Goal: Information Seeking & Learning: Learn about a topic

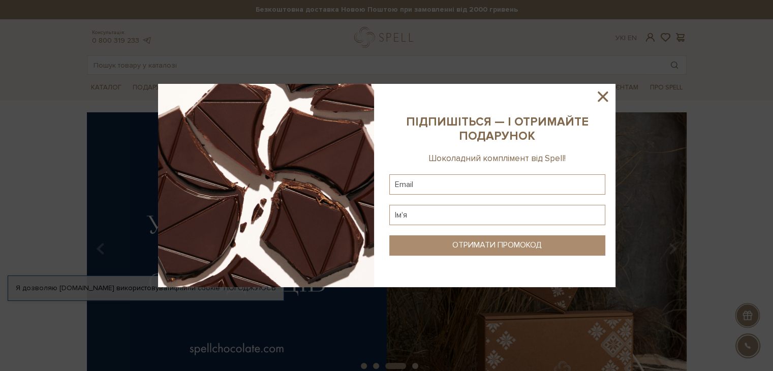
click at [601, 89] on icon at bounding box center [602, 96] width 17 height 17
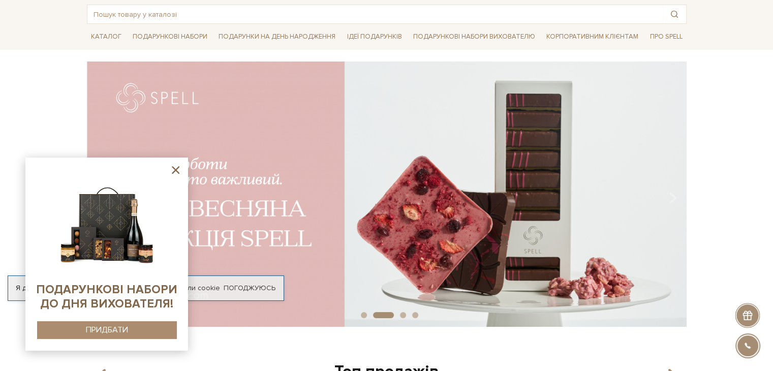
click at [736, 182] on div "slide 3 of 4" at bounding box center [386, 191] width 773 height 259
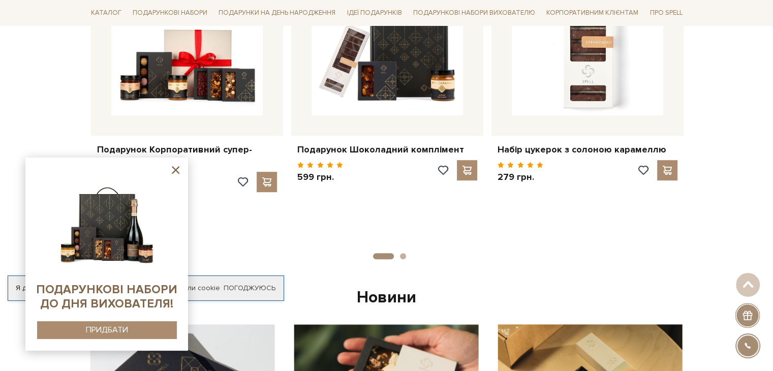
scroll to position [508, 0]
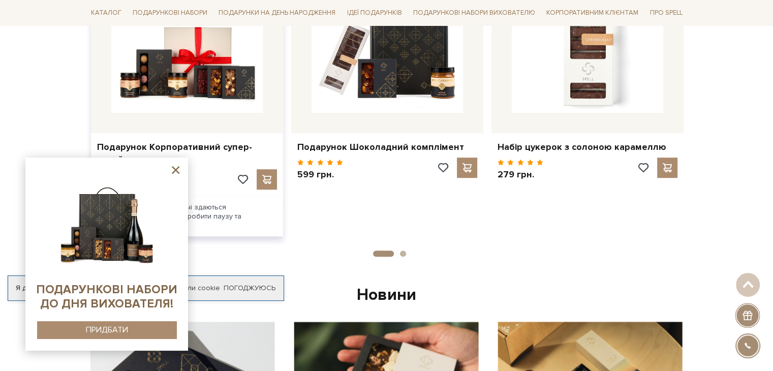
drag, startPoint x: 181, startPoint y: 172, endPoint x: 196, endPoint y: 191, distance: 23.9
click at [181, 172] on icon at bounding box center [175, 170] width 13 height 13
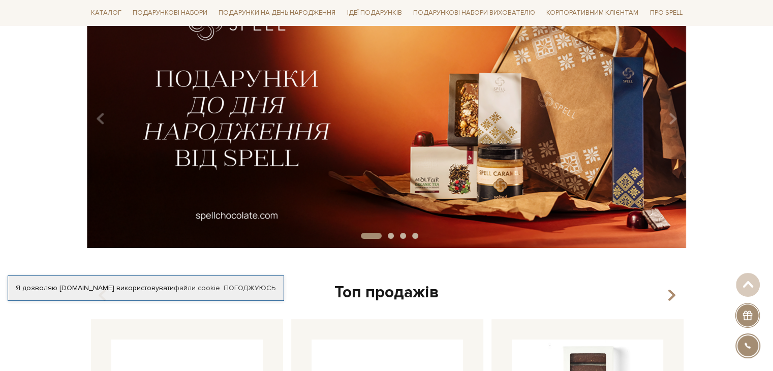
scroll to position [0, 0]
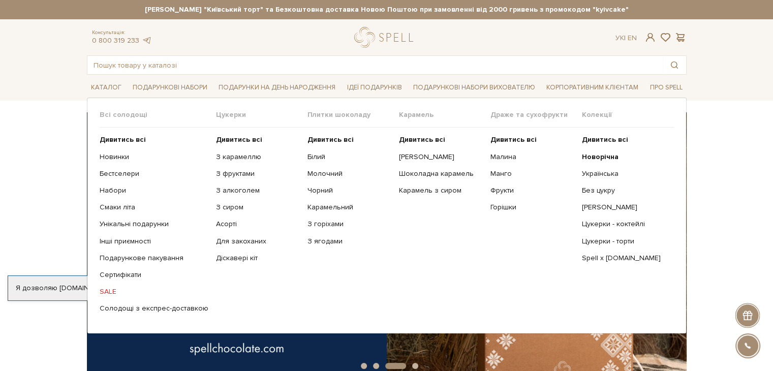
click at [331, 111] on span "Плитки шоколаду" at bounding box center [354, 114] width 92 height 9
click at [325, 142] on b "Дивитись всі" at bounding box center [331, 139] width 46 height 9
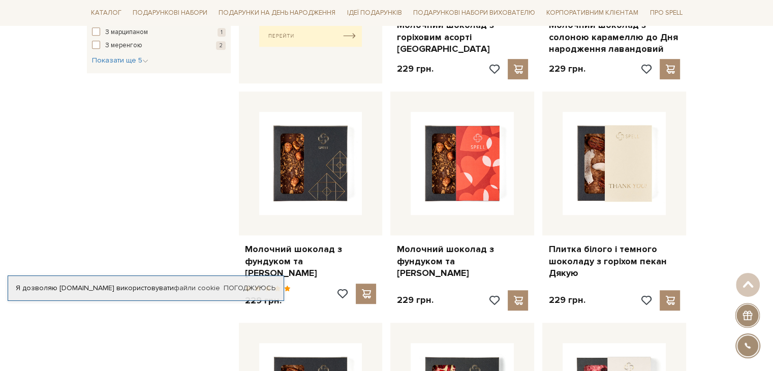
scroll to position [559, 0]
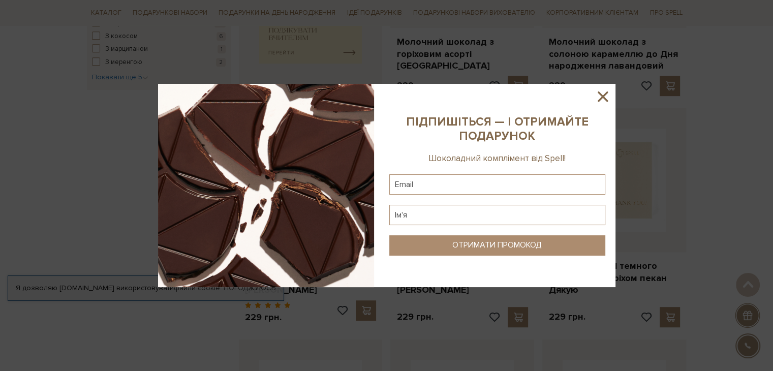
click at [600, 93] on icon at bounding box center [602, 96] width 17 height 17
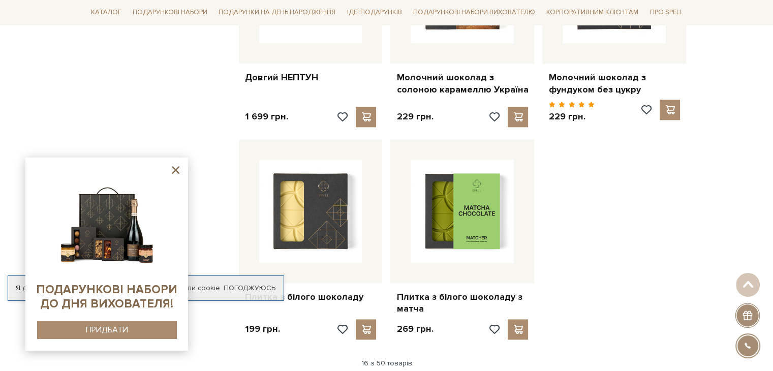
scroll to position [1239, 0]
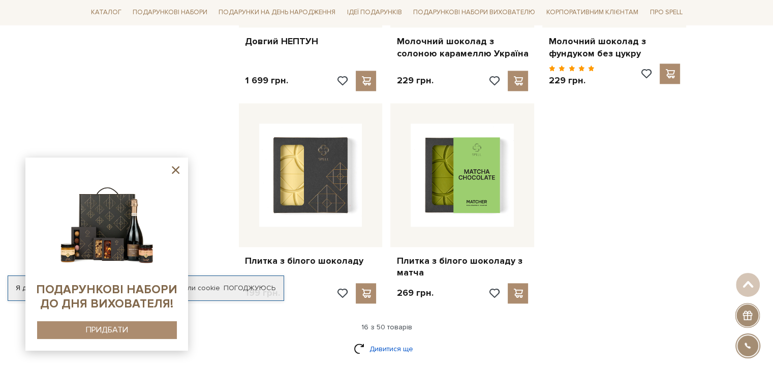
click at [375, 340] on link "Дивитися ще" at bounding box center [387, 349] width 66 height 18
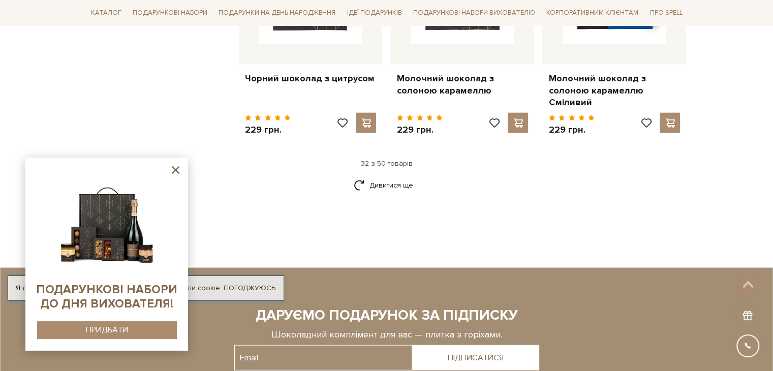
scroll to position [2510, 0]
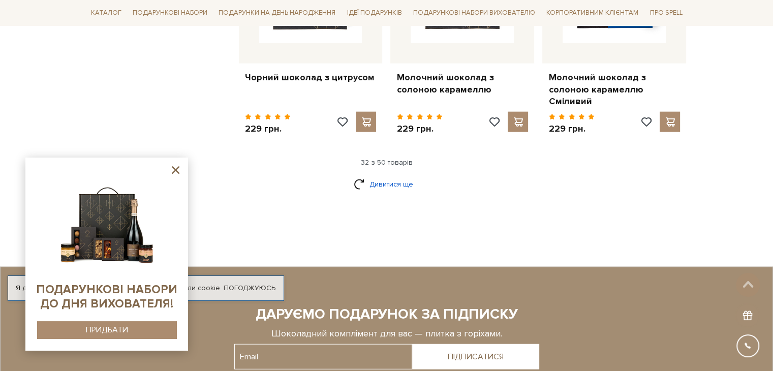
click at [382, 175] on link "Дивитися ще" at bounding box center [387, 184] width 66 height 18
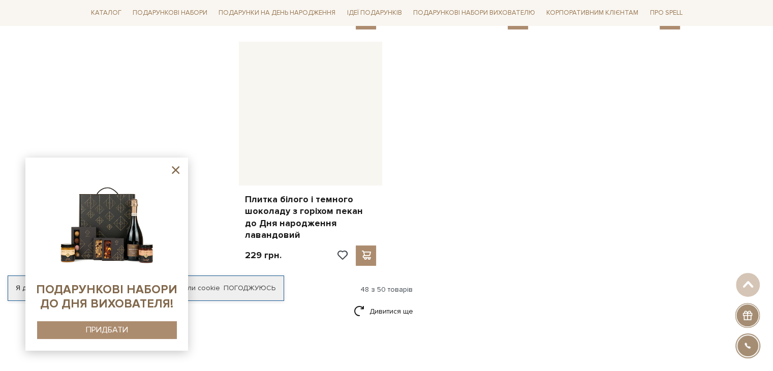
scroll to position [3832, 0]
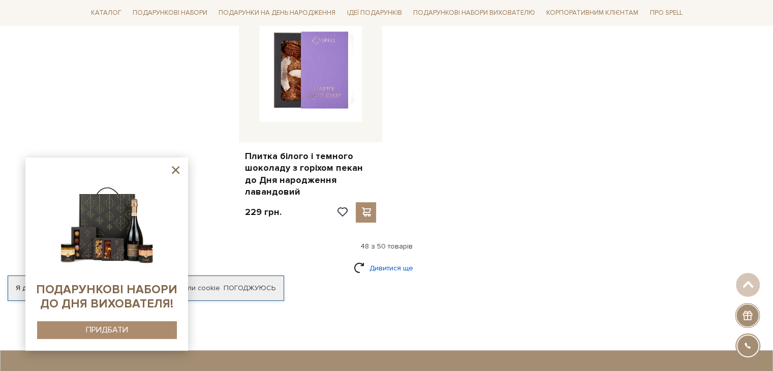
click at [388, 259] on link "Дивитися ще" at bounding box center [387, 268] width 66 height 18
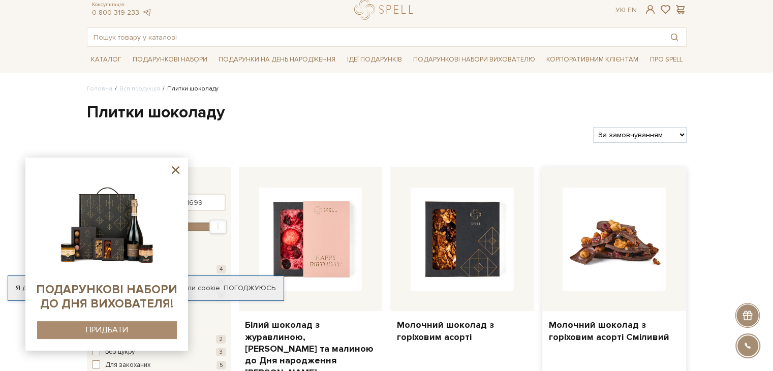
scroll to position [51, 0]
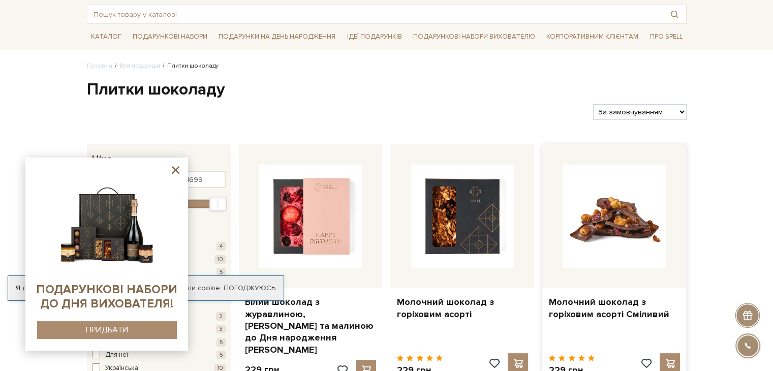
click at [610, 248] on img at bounding box center [614, 216] width 103 height 103
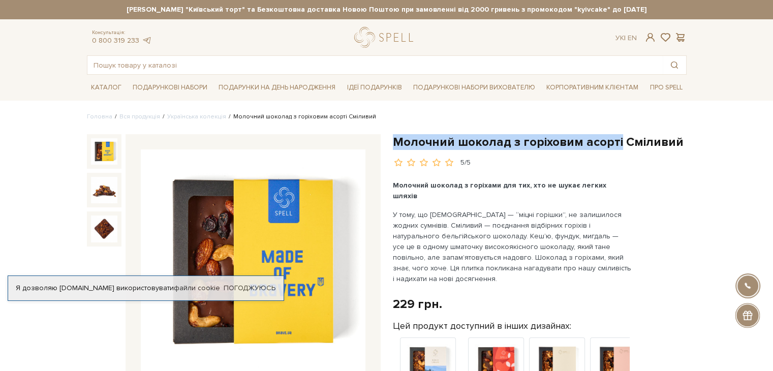
drag, startPoint x: 392, startPoint y: 139, endPoint x: 615, endPoint y: 138, distance: 222.2
click at [615, 138] on h1 "Молочний шоколад з горіховим асорті Сміливий" at bounding box center [540, 142] width 294 height 16
copy h1 "Молочний шоколад з горіховим асорті"
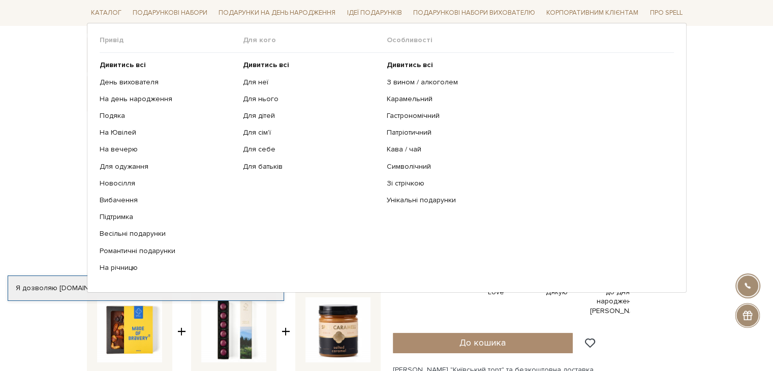
scroll to position [203, 0]
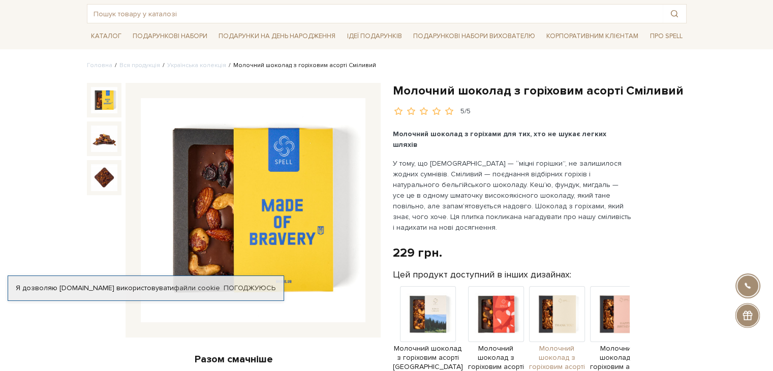
scroll to position [51, 0]
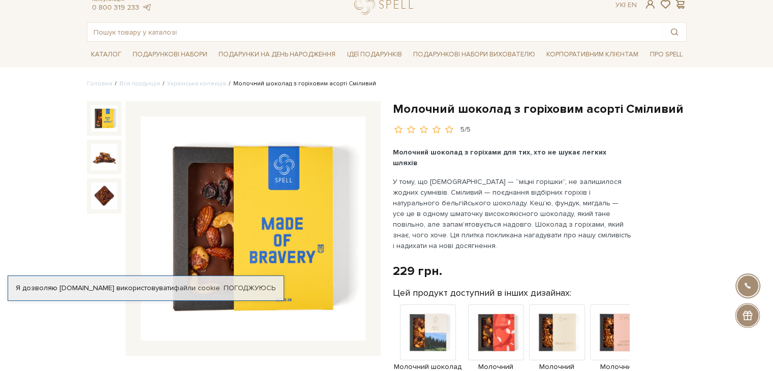
scroll to position [51, 0]
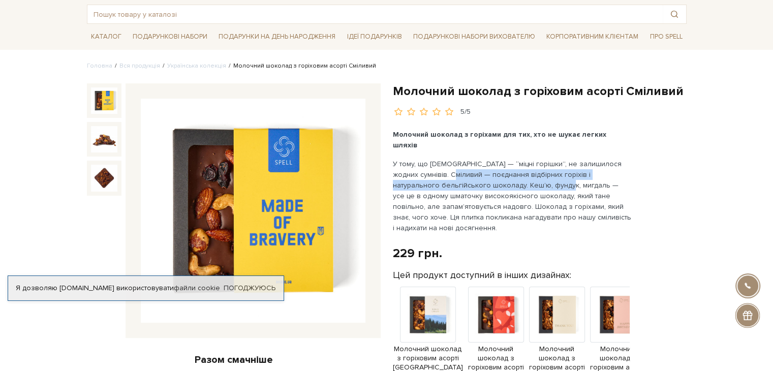
drag, startPoint x: 433, startPoint y: 163, endPoint x: 506, endPoint y: 177, distance: 75.0
click at [506, 177] on p "У тому, що українці — “міцні горішки”, не залишилося жодних сумнівів. Сміливий …" at bounding box center [512, 196] width 238 height 75
copy p "поєднання відбірних горіхів і натурального бельгійського шоколаду. Кеш’ю, фунду…"
